Goal: Information Seeking & Learning: Check status

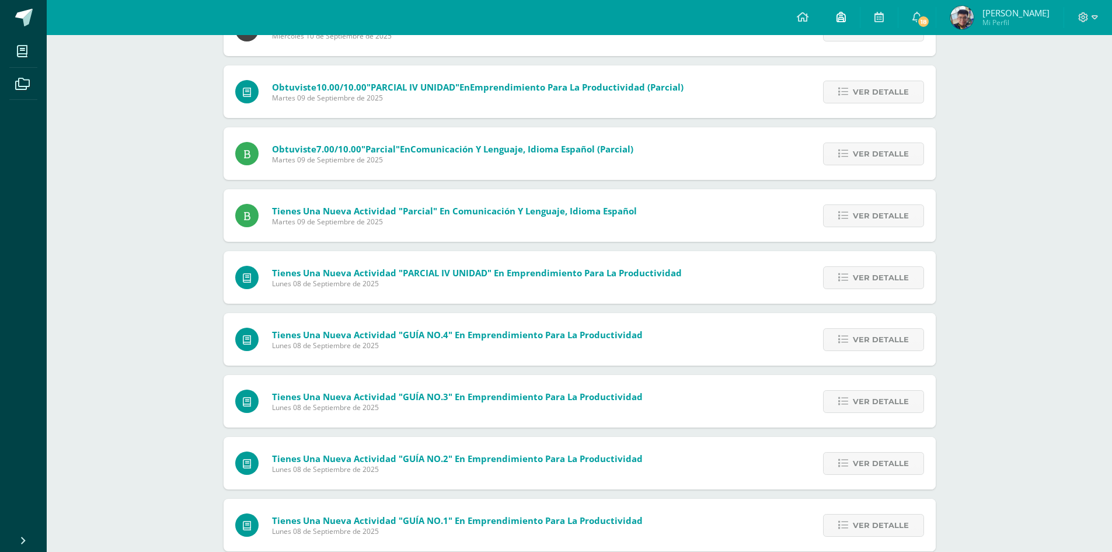
scroll to position [125, 0]
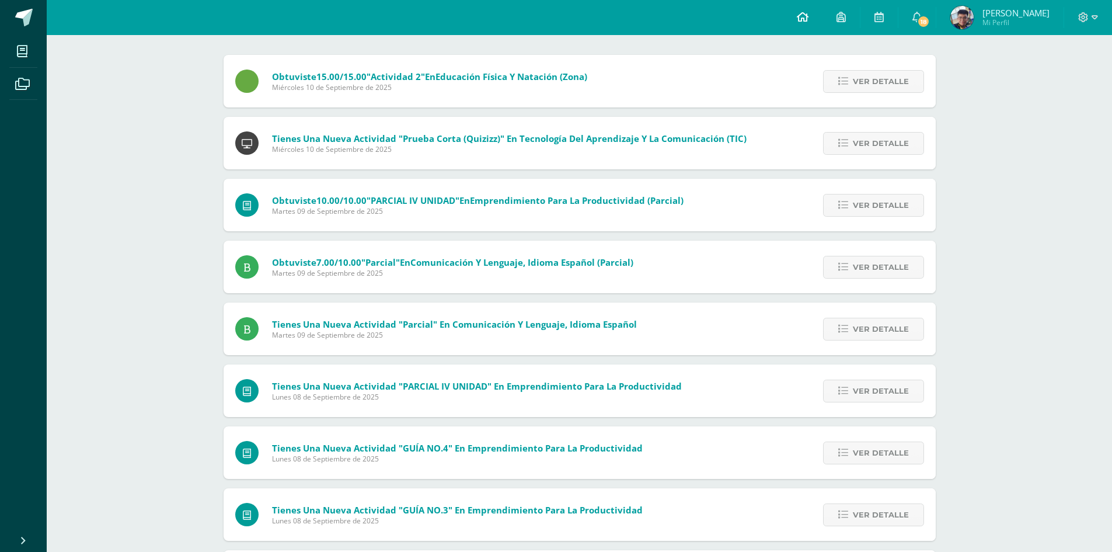
click at [809, 18] on icon at bounding box center [803, 17] width 12 height 11
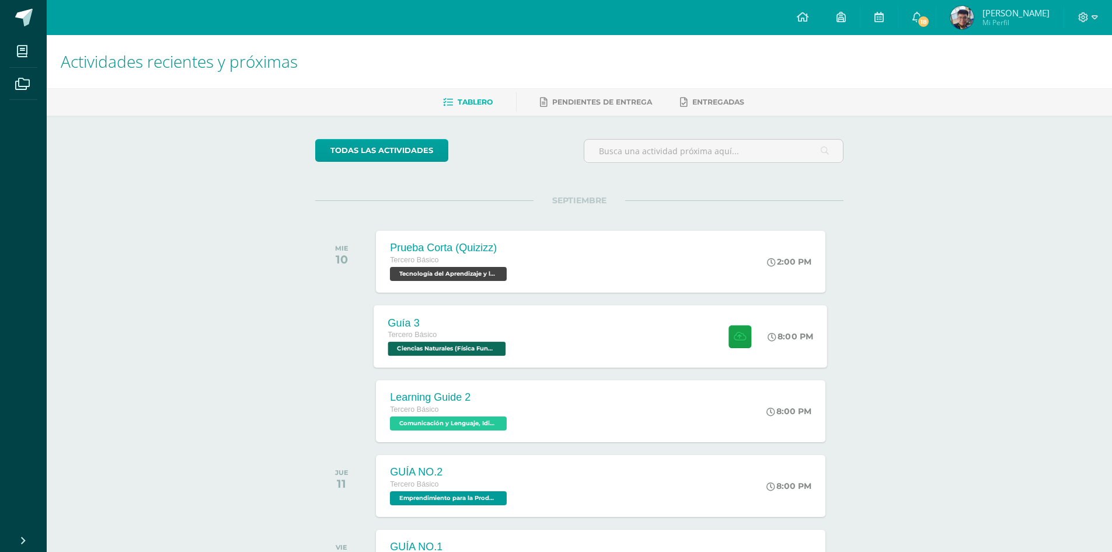
click at [534, 336] on div "Guía 3 Tercero Básico Ciencias Naturales (Física Fundamental) 'C' 8:00 PM Guía …" at bounding box center [601, 336] width 454 height 62
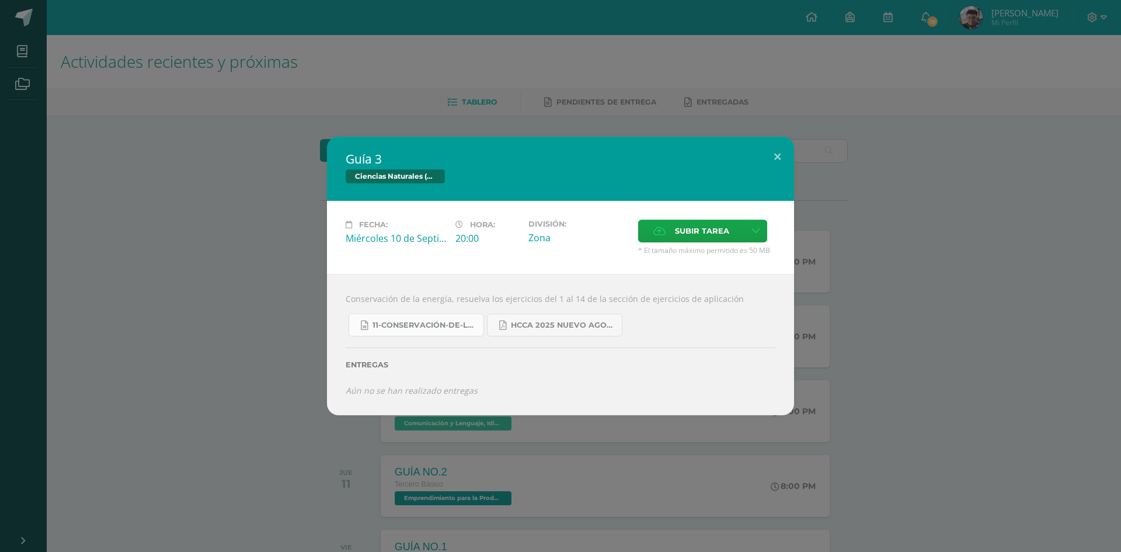
click at [419, 327] on span "11-Conservación-de-la-Energía.doc" at bounding box center [424, 325] width 105 height 9
click at [777, 152] on button at bounding box center [777, 157] width 33 height 40
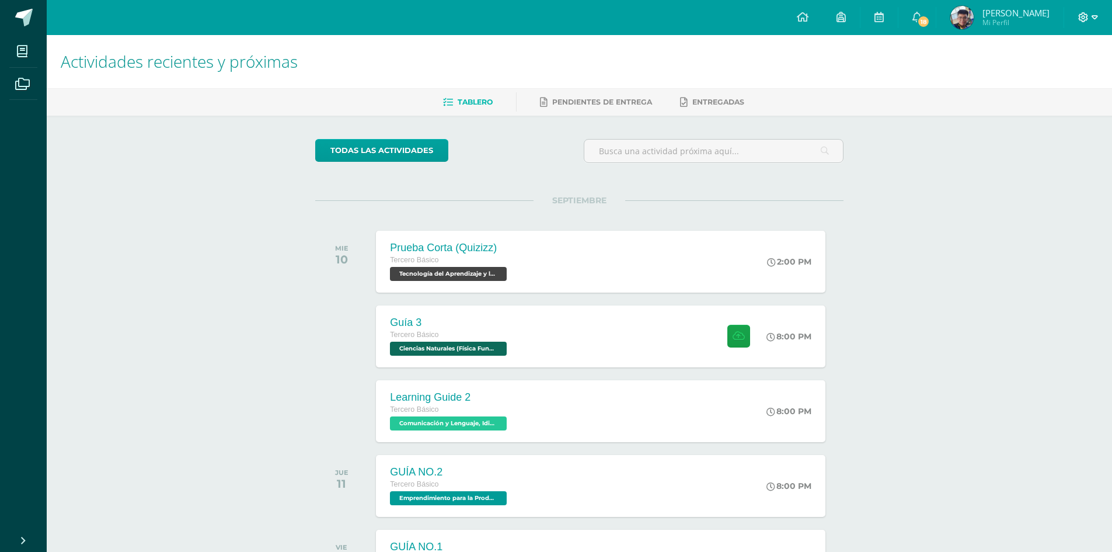
click at [1090, 13] on span at bounding box center [1088, 17] width 20 height 13
click at [1066, 82] on span "Cerrar sesión" at bounding box center [1058, 79] width 53 height 11
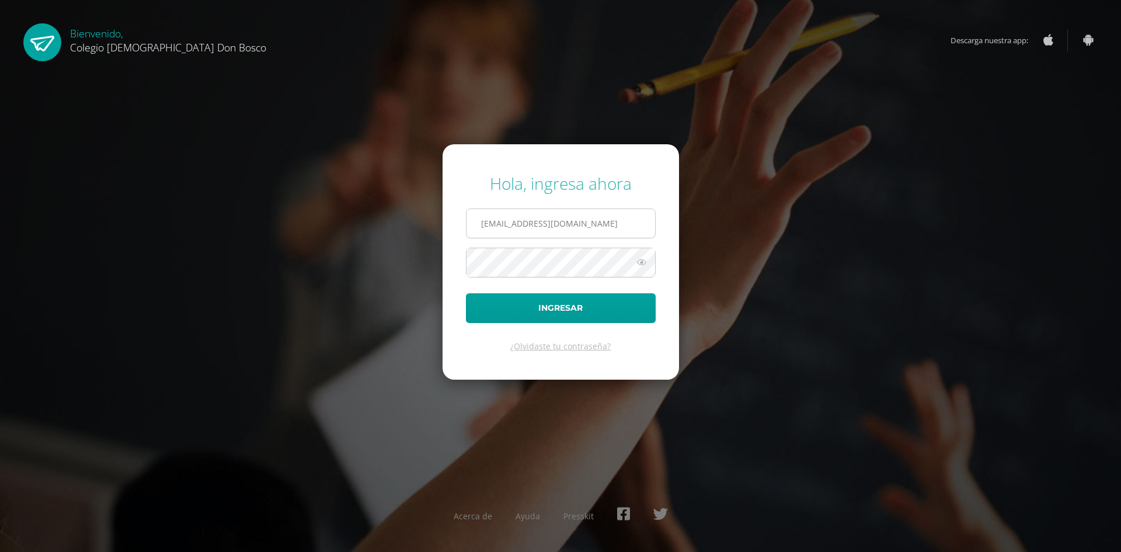
click at [596, 224] on input "s.tun.2ddb@gmail.com" at bounding box center [560, 223] width 189 height 29
type input "r.tun.2ddb@gmail.com"
click at [593, 312] on button "Ingresar" at bounding box center [561, 308] width 190 height 30
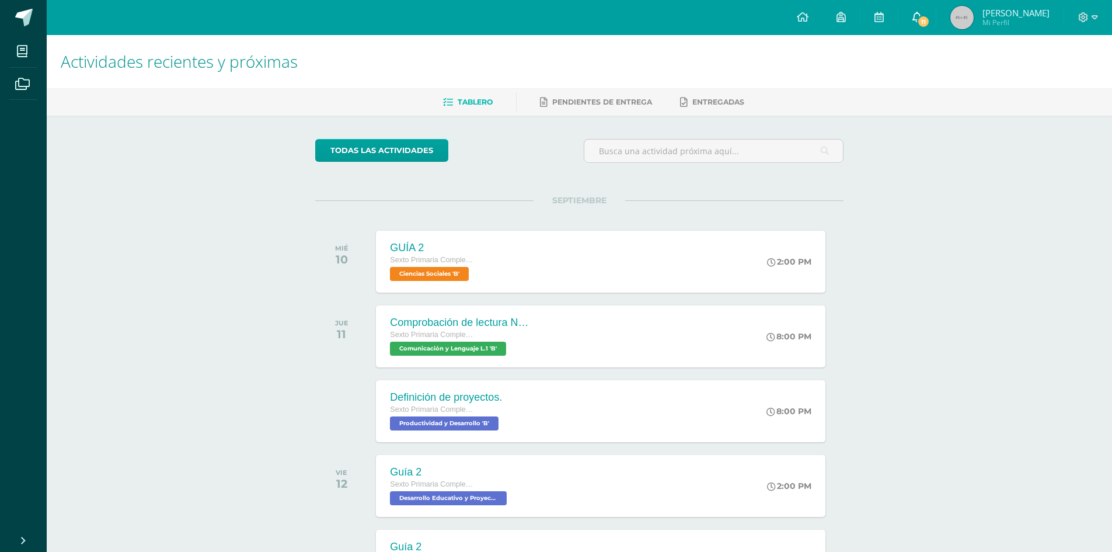
click at [922, 23] on span at bounding box center [917, 17] width 9 height 13
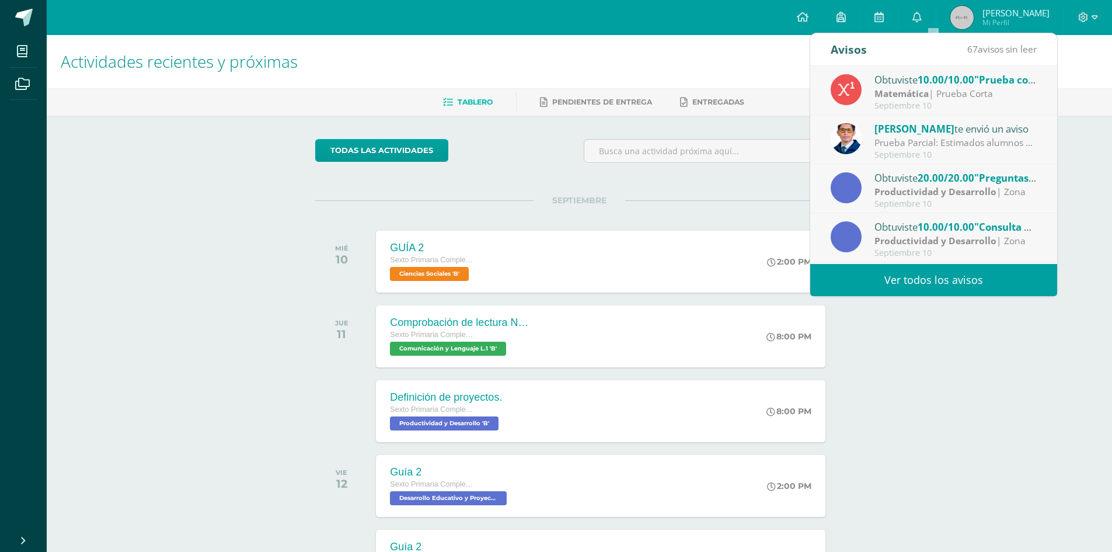
click at [902, 134] on span "[PERSON_NAME]" at bounding box center [915, 128] width 80 height 13
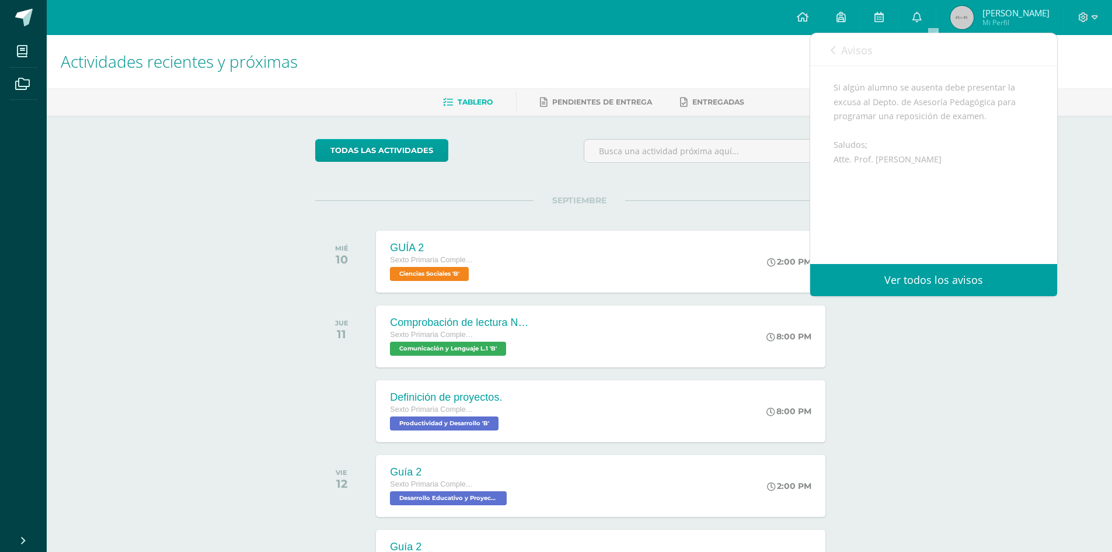
scroll to position [243, 0]
click at [836, 53] on link "Avisos" at bounding box center [852, 49] width 42 height 33
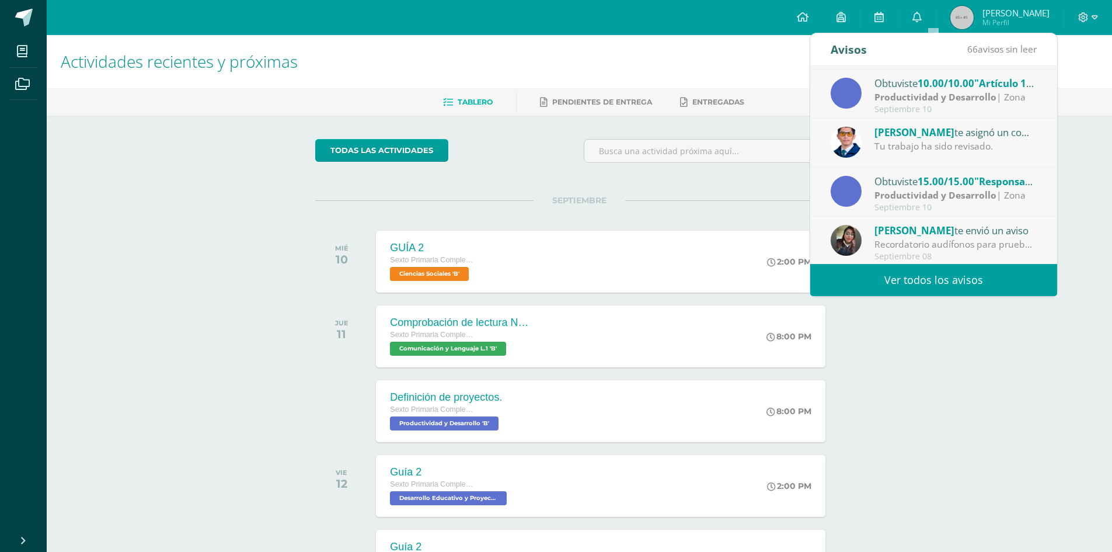
scroll to position [194, 0]
click at [986, 189] on strong "Productividad y Desarrollo" at bounding box center [936, 193] width 122 height 13
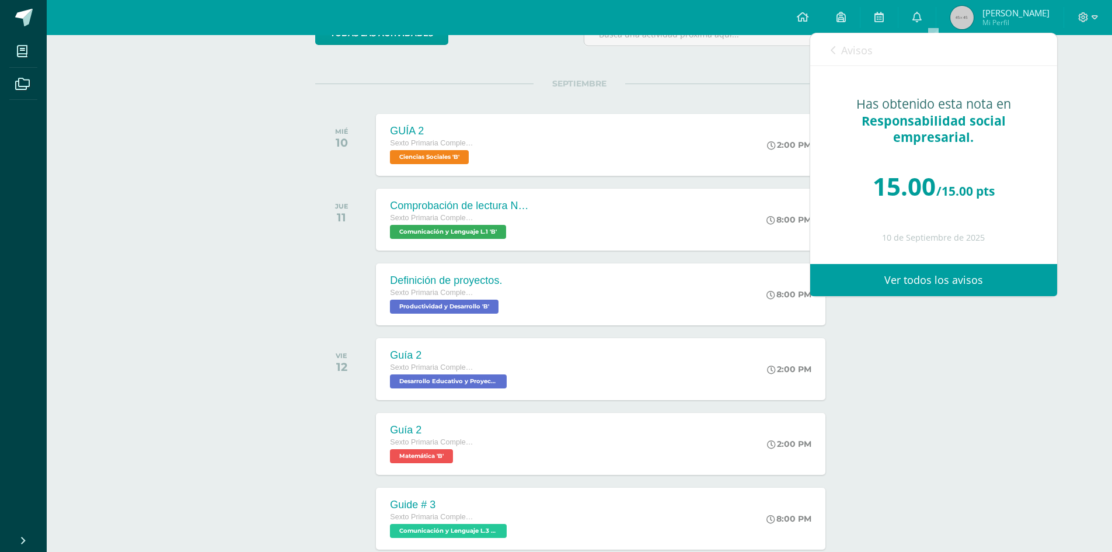
scroll to position [58, 0]
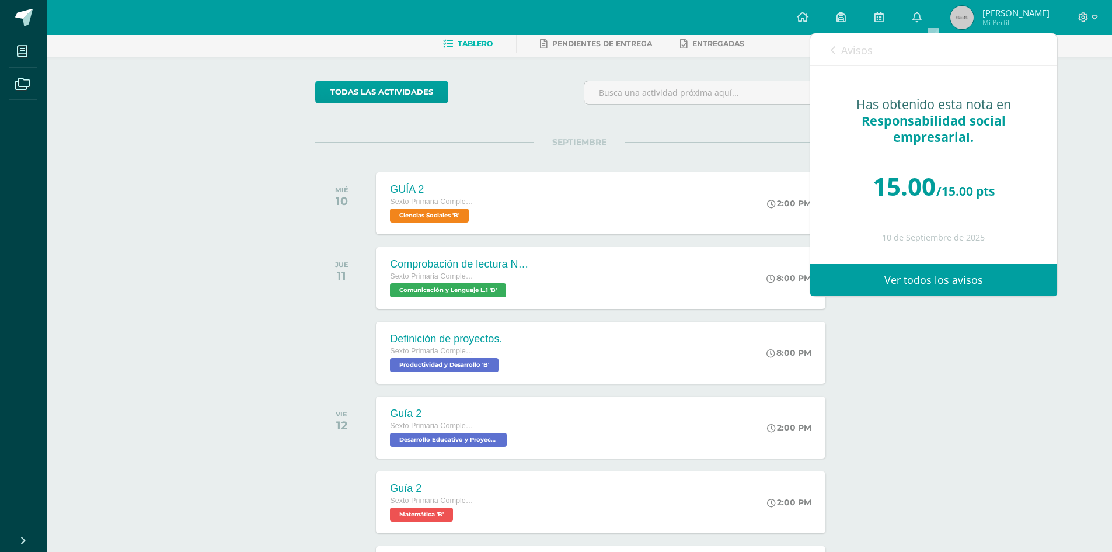
click at [839, 45] on link "Avisos" at bounding box center [852, 49] width 42 height 33
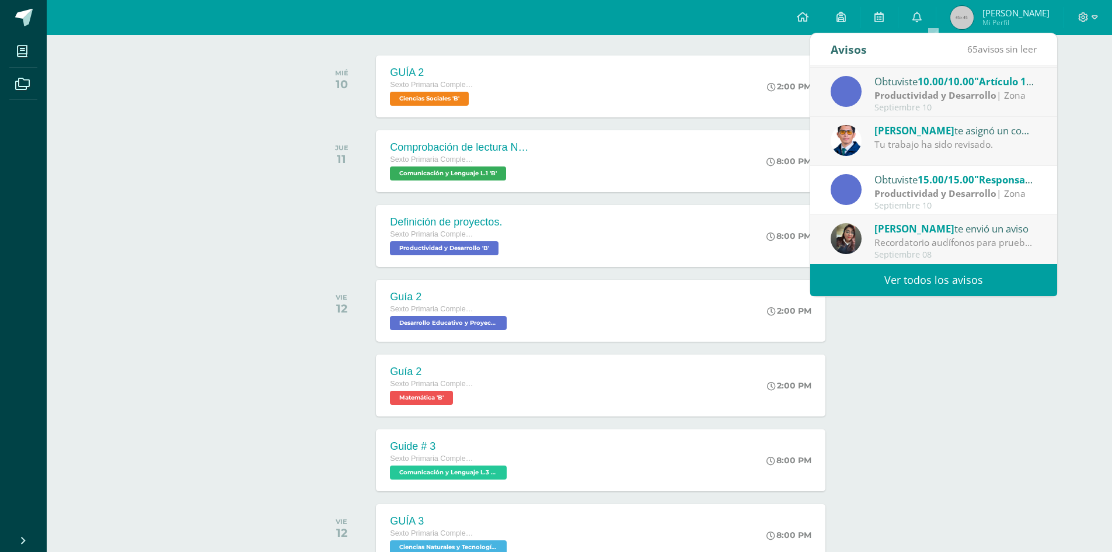
scroll to position [117, 0]
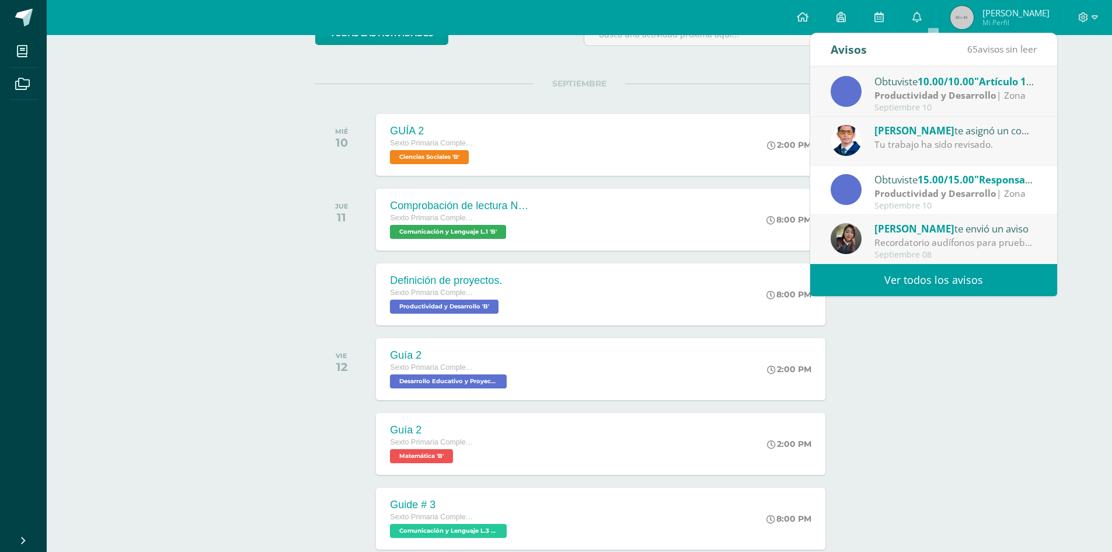
click at [974, 50] on span "65" at bounding box center [972, 49] width 11 height 13
click at [849, 53] on div "Avisos" at bounding box center [849, 49] width 36 height 32
click at [952, 276] on link "Ver todos los avisos" at bounding box center [933, 280] width 247 height 32
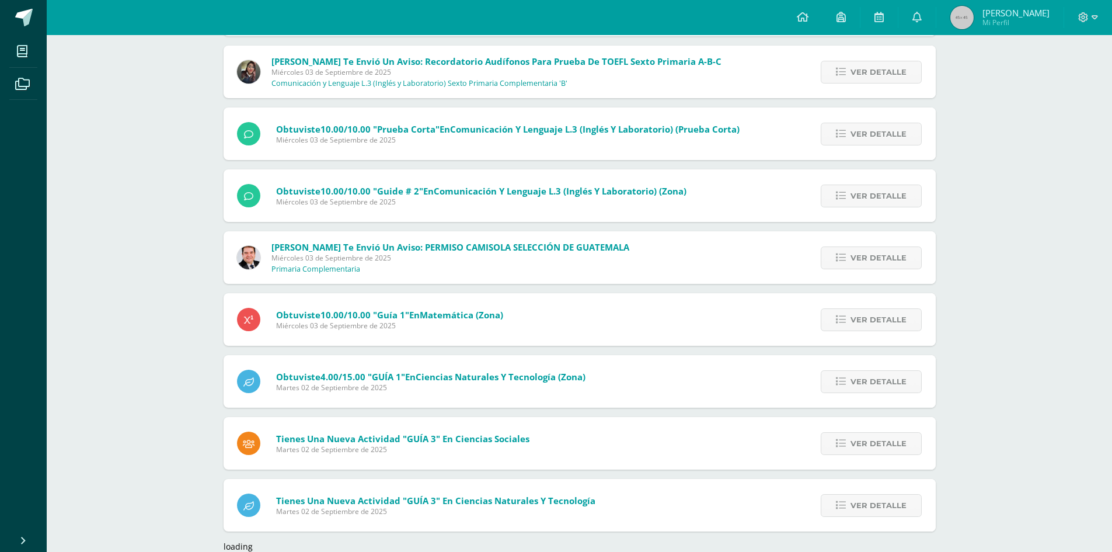
scroll to position [884, 0]
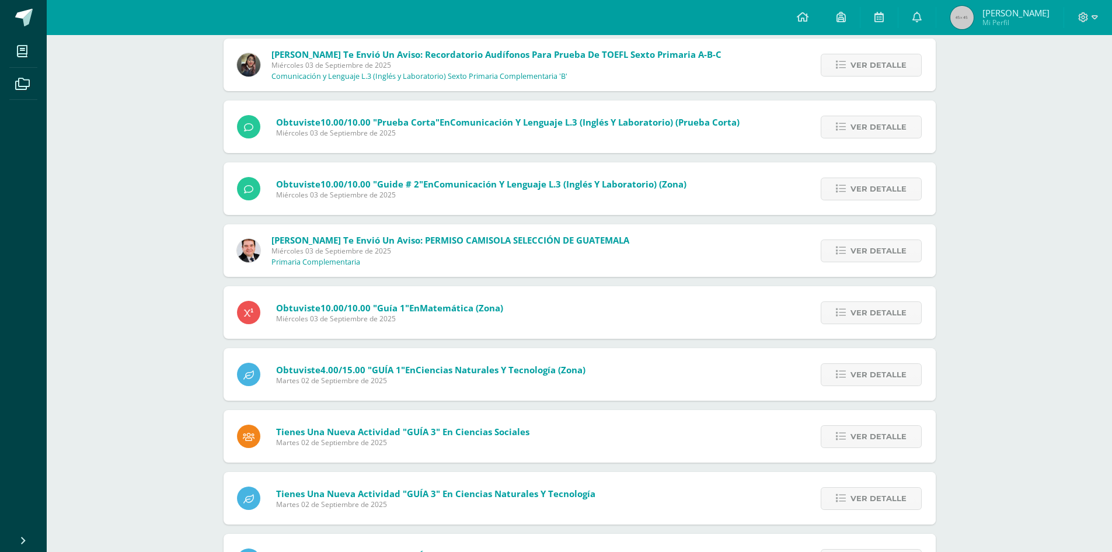
click at [646, 372] on div "Obtuviste 4.00/15.00 "GUÍA 1" en Ciencias Naturales y Tecnología (Zona) [DATE] …" at bounding box center [580, 374] width 712 height 53
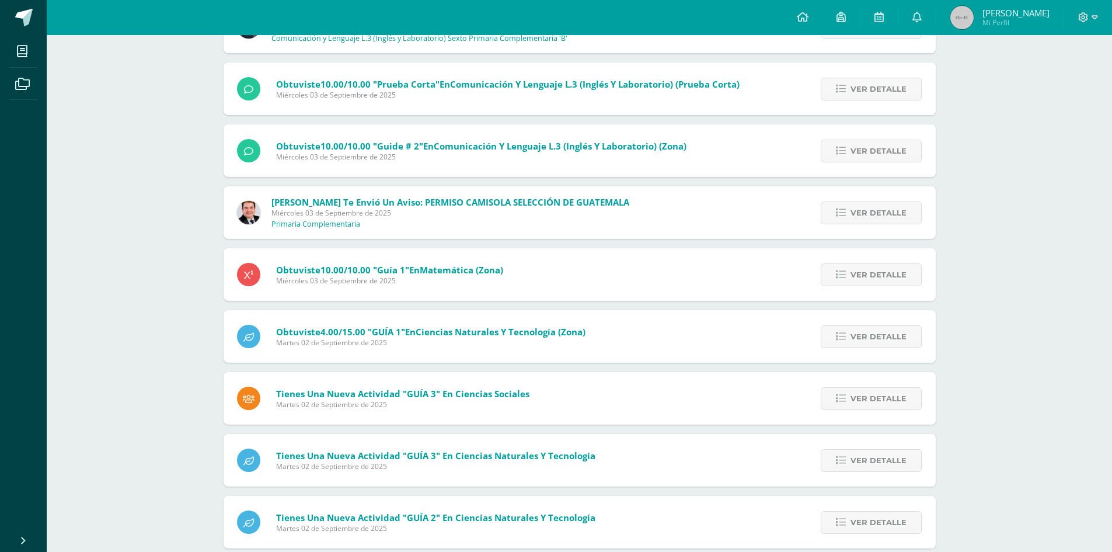
scroll to position [942, 0]
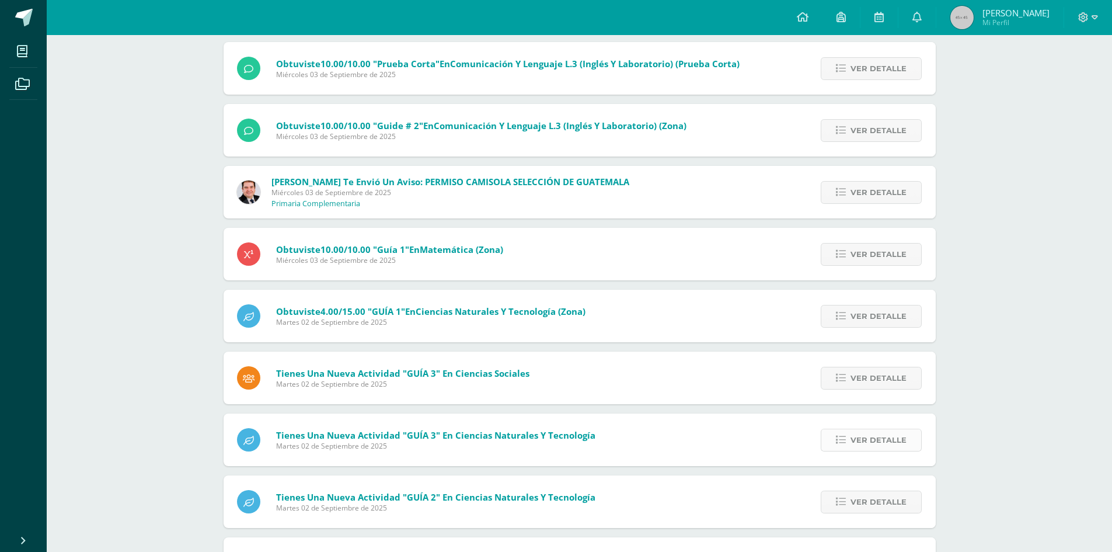
click at [869, 441] on span "Ver detalle" at bounding box center [879, 440] width 56 height 22
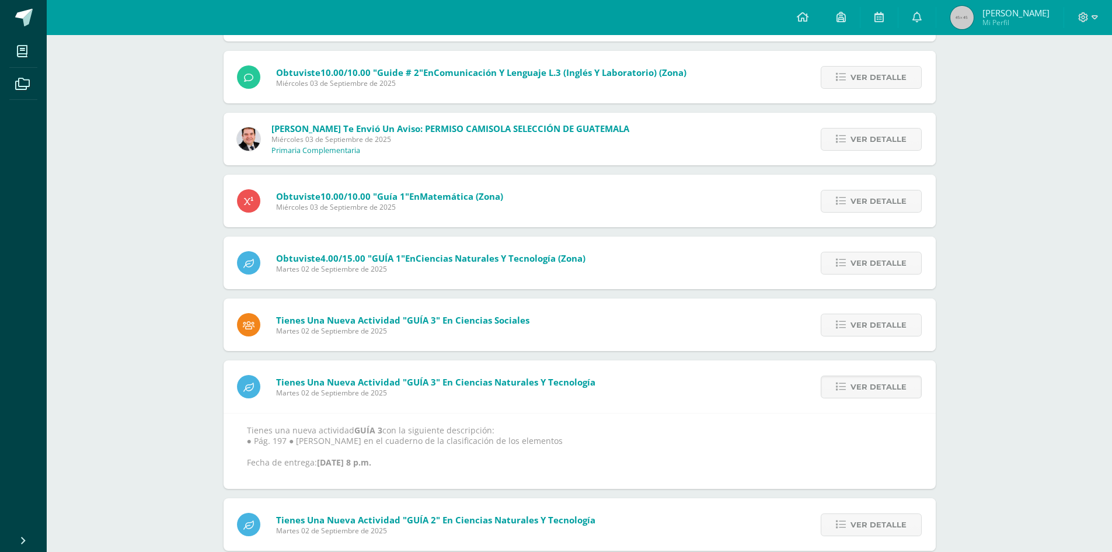
scroll to position [1117, 0]
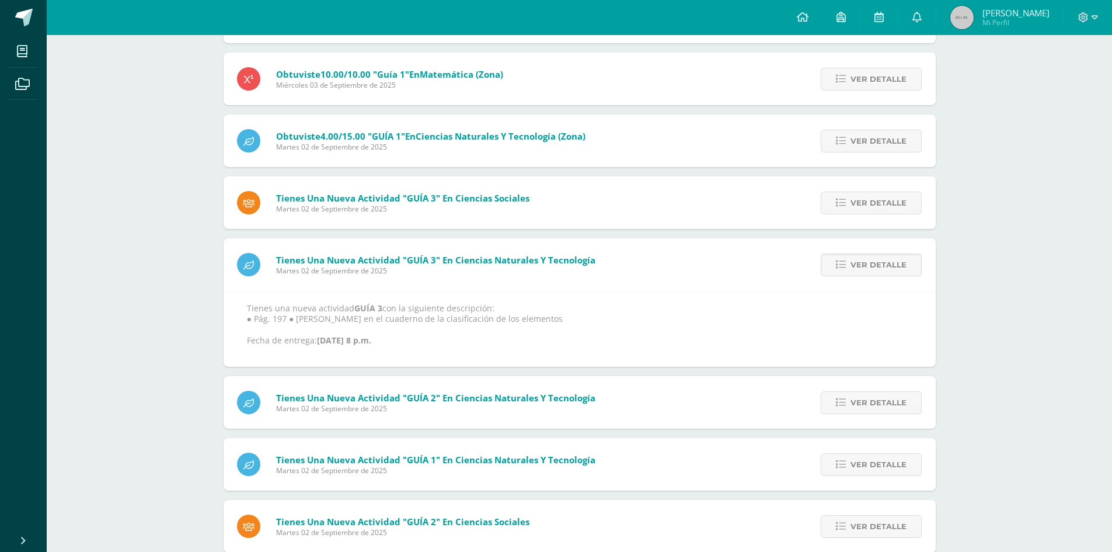
click at [928, 260] on div "Ver detalle" at bounding box center [869, 264] width 133 height 53
click at [892, 267] on span "Ver detalle" at bounding box center [879, 265] width 56 height 22
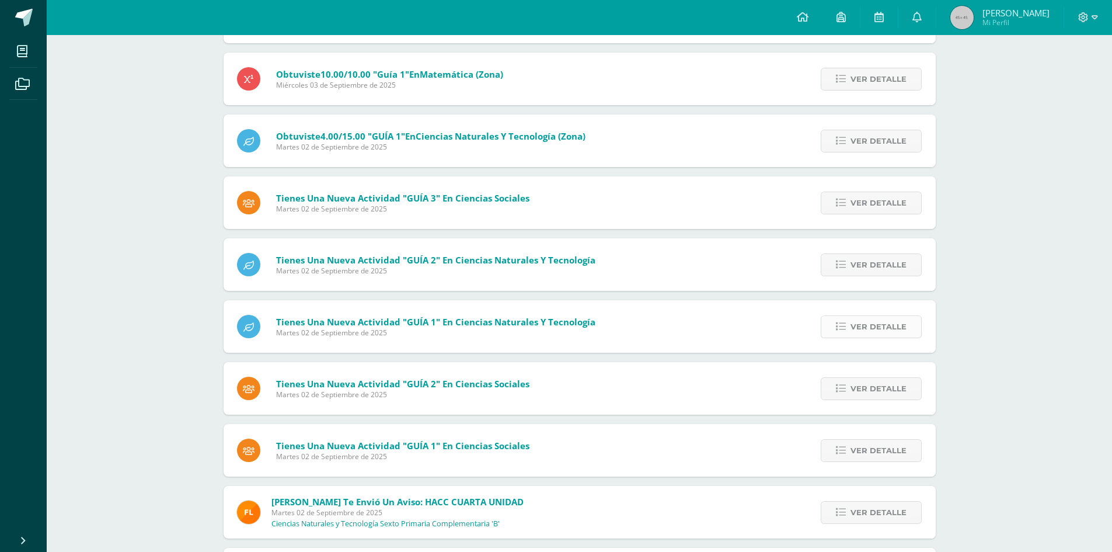
click at [841, 330] on icon at bounding box center [841, 327] width 10 height 10
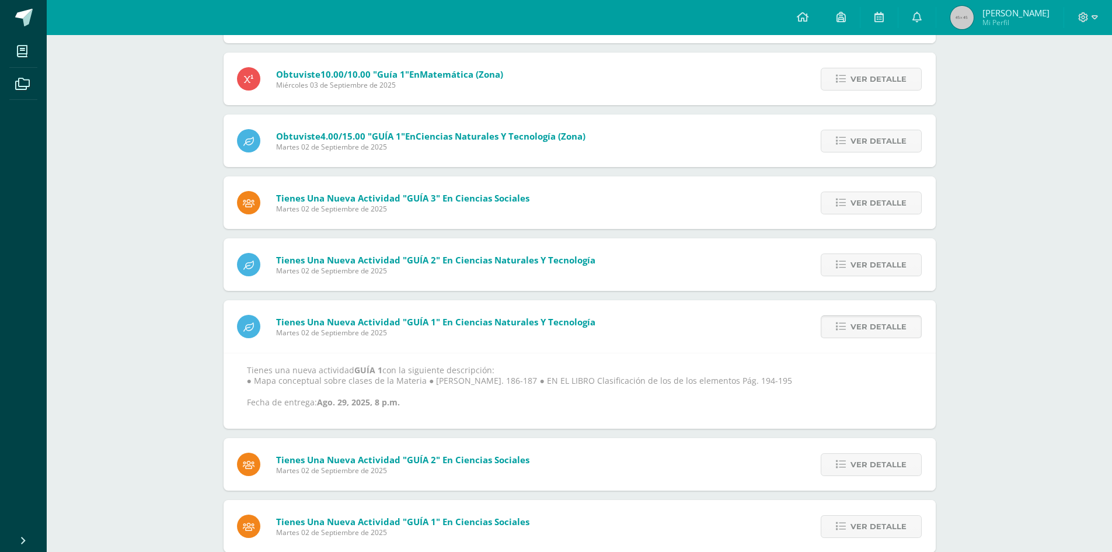
click at [841, 330] on icon at bounding box center [841, 327] width 10 height 10
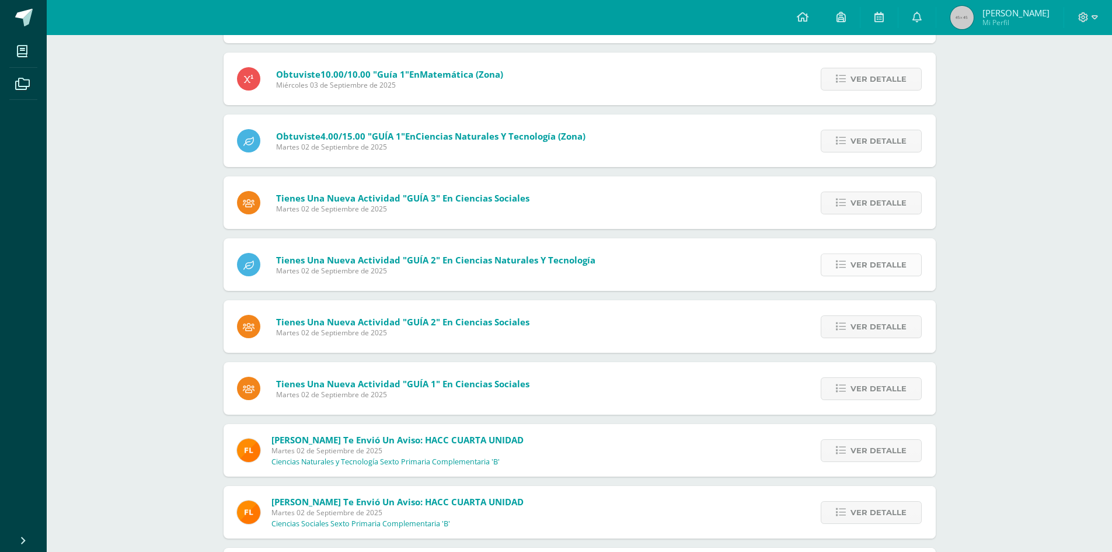
click at [851, 266] on link "Ver detalle" at bounding box center [871, 264] width 101 height 23
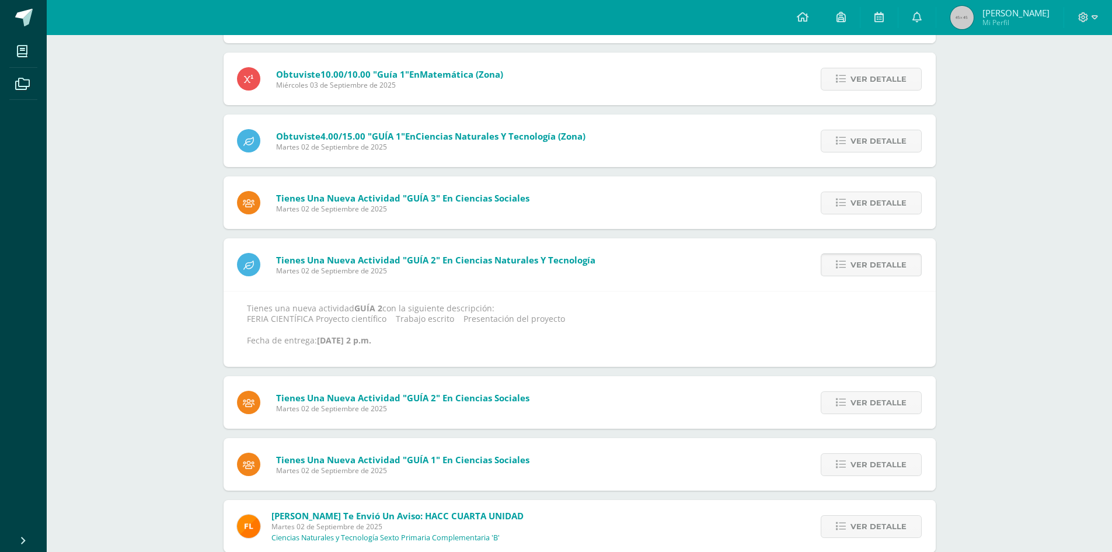
click at [843, 265] on icon at bounding box center [841, 265] width 10 height 10
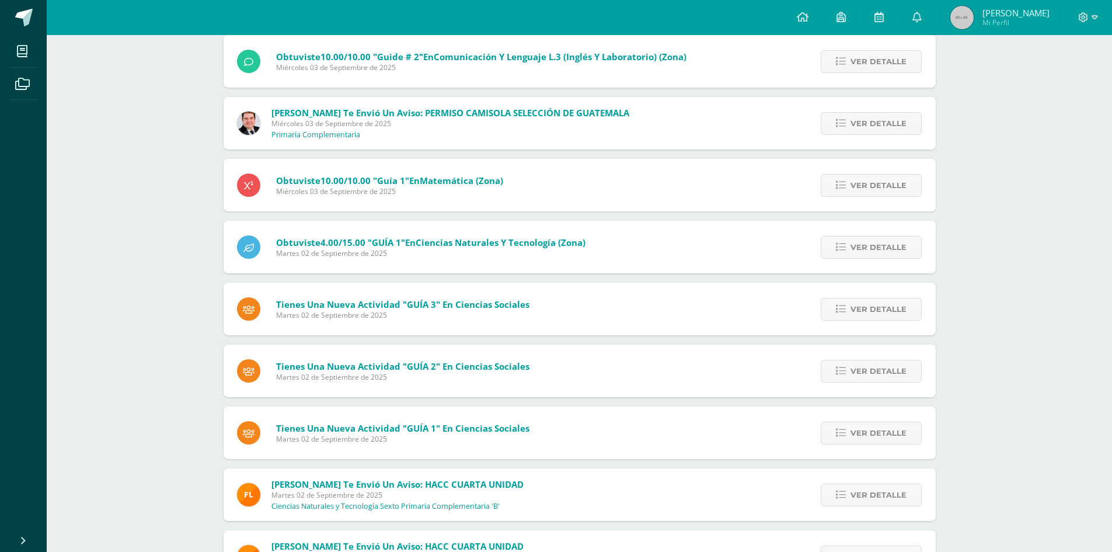
scroll to position [1001, 0]
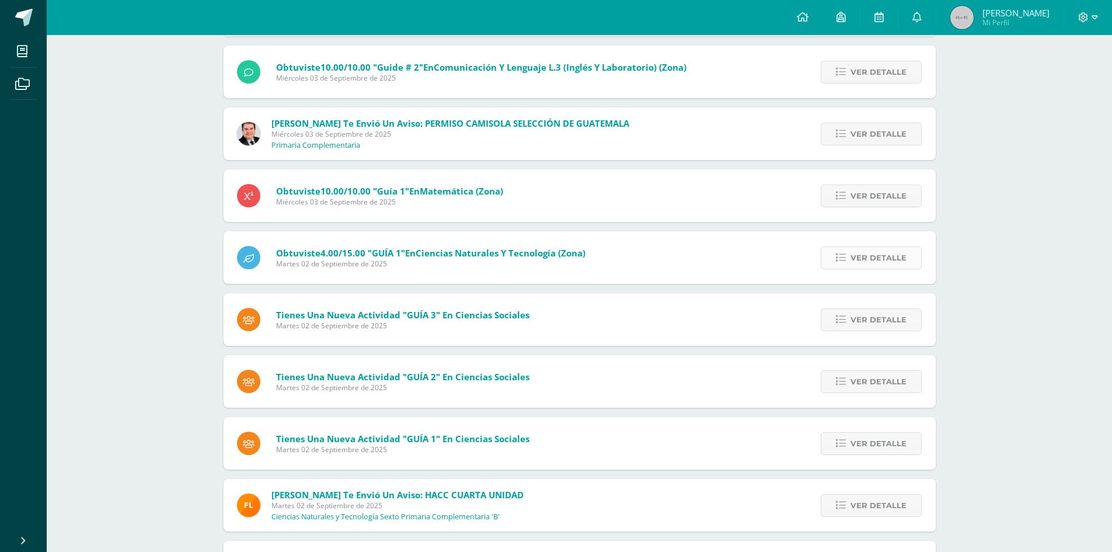
click at [855, 254] on span "Ver detalle" at bounding box center [879, 258] width 56 height 22
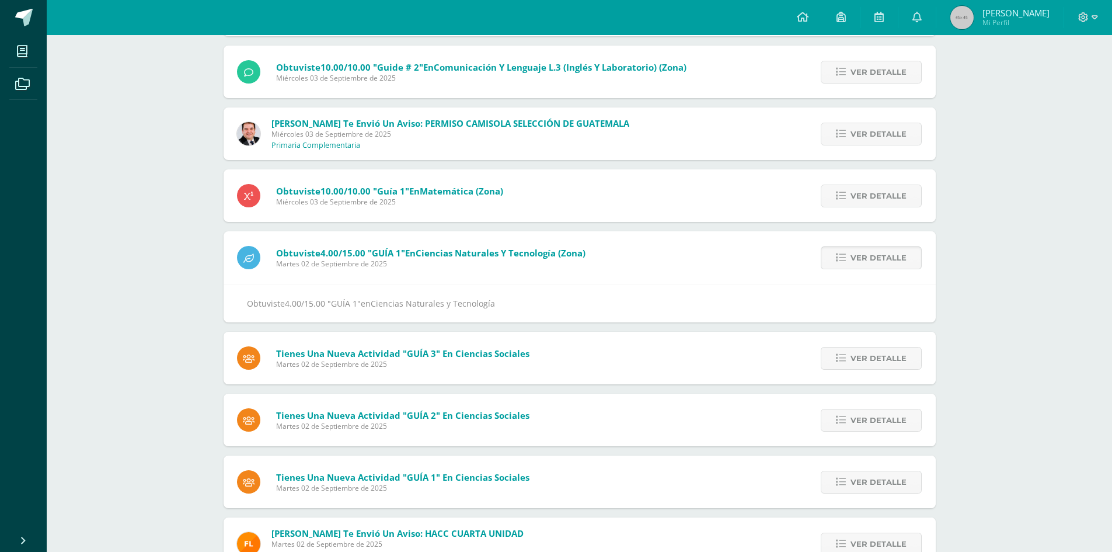
click at [851, 254] on link "Ver detalle" at bounding box center [871, 257] width 101 height 23
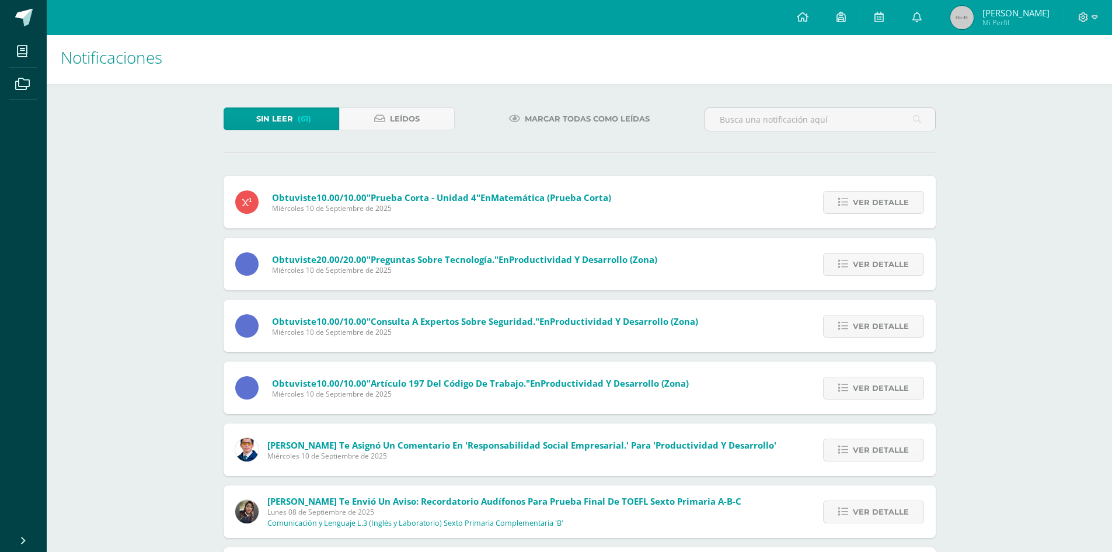
scroll to position [0, 0]
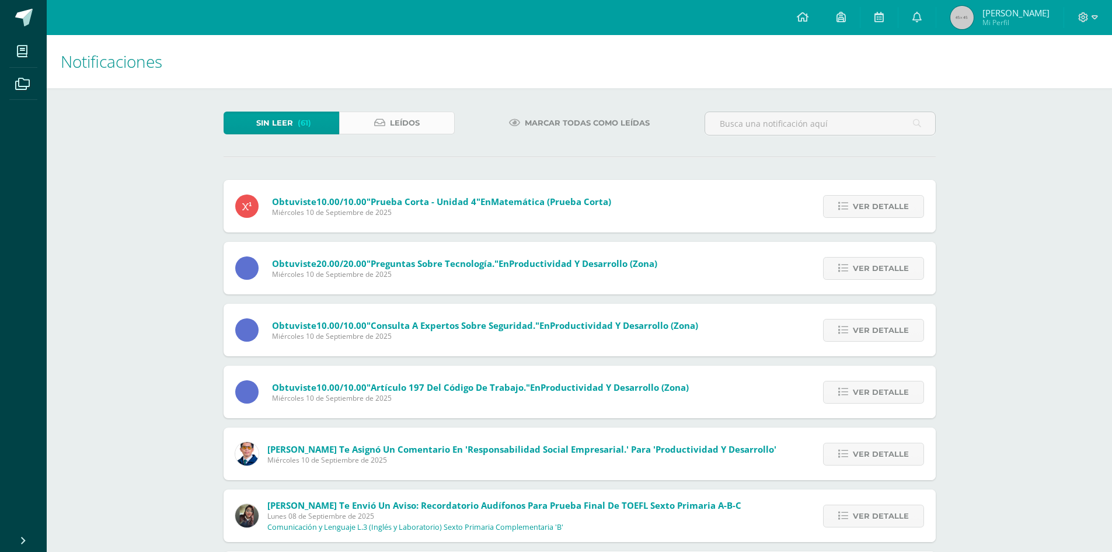
click at [431, 126] on link "Leídos" at bounding box center [397, 123] width 116 height 23
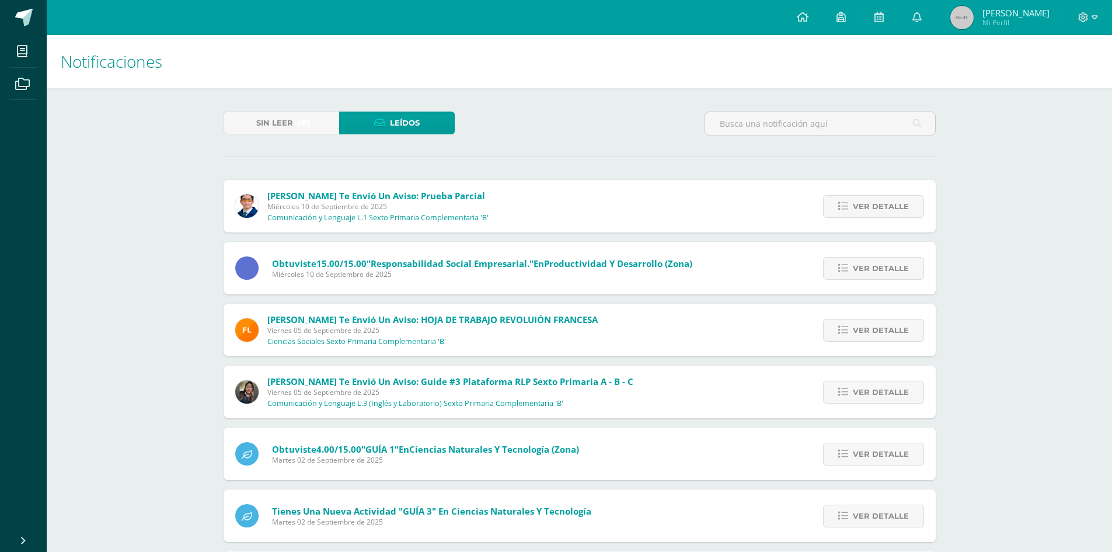
scroll to position [58, 0]
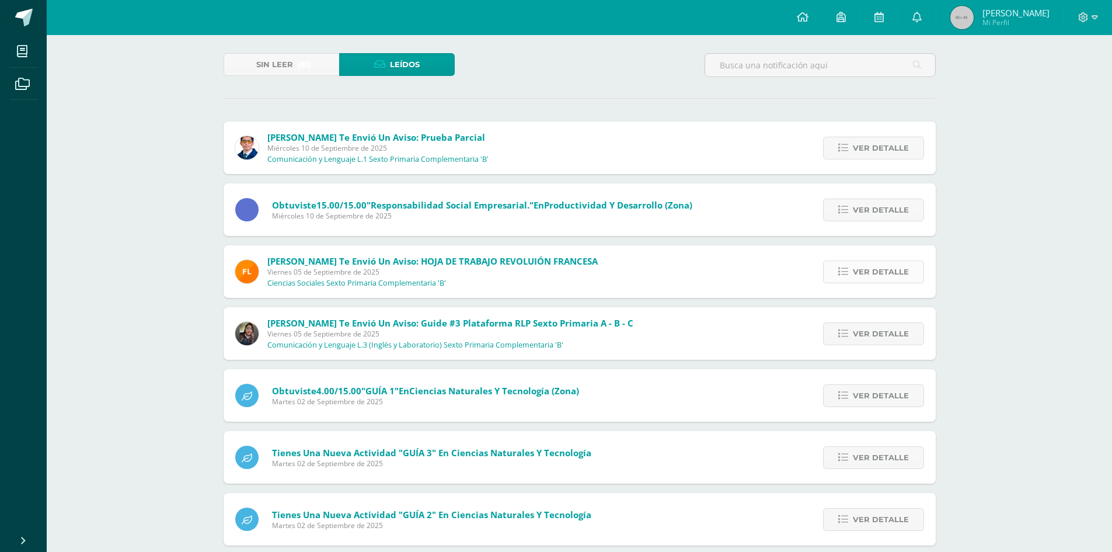
click at [871, 267] on span "Ver detalle" at bounding box center [881, 272] width 56 height 22
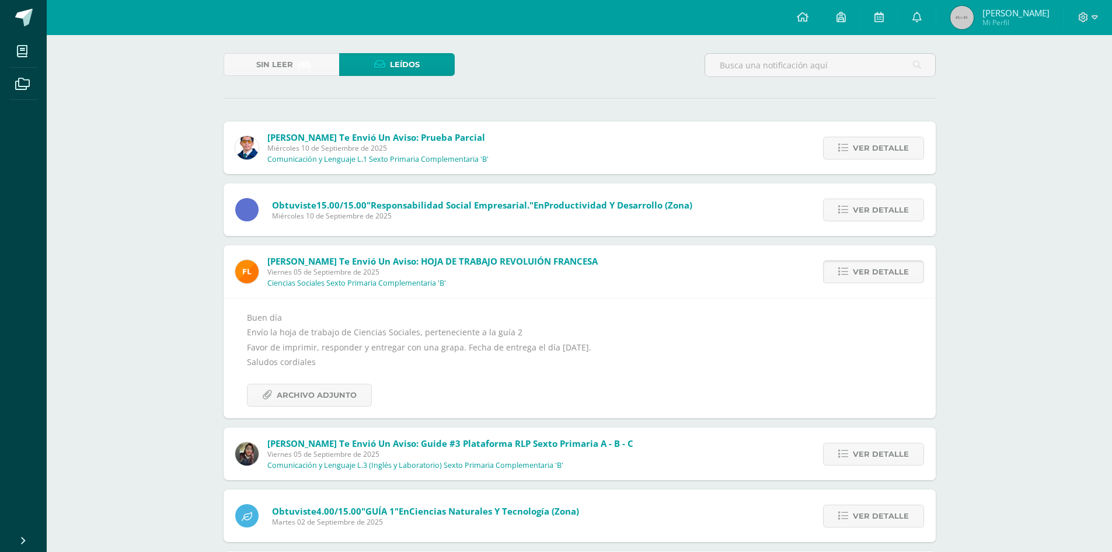
click at [871, 267] on span "Ver detalle" at bounding box center [881, 272] width 56 height 22
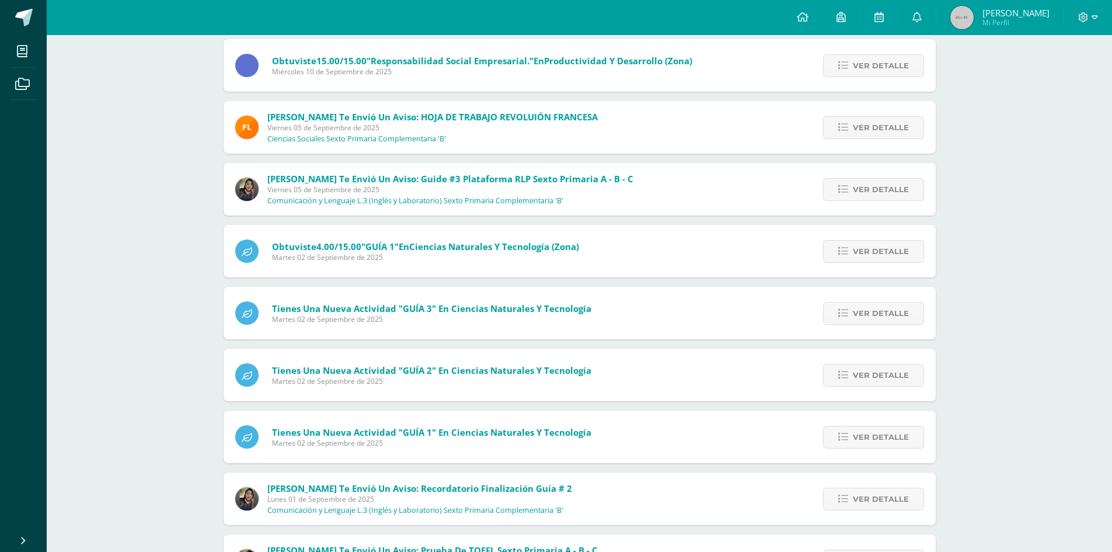
scroll to position [183, 0]
